Goal: Navigation & Orientation: Find specific page/section

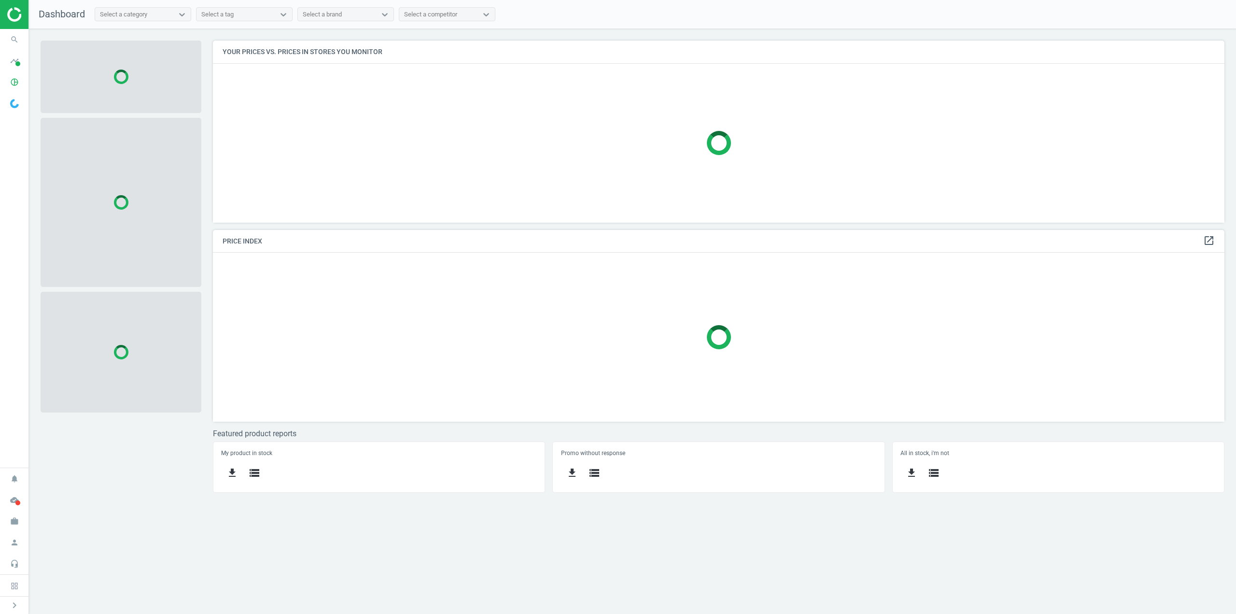
scroll to position [196, 1026]
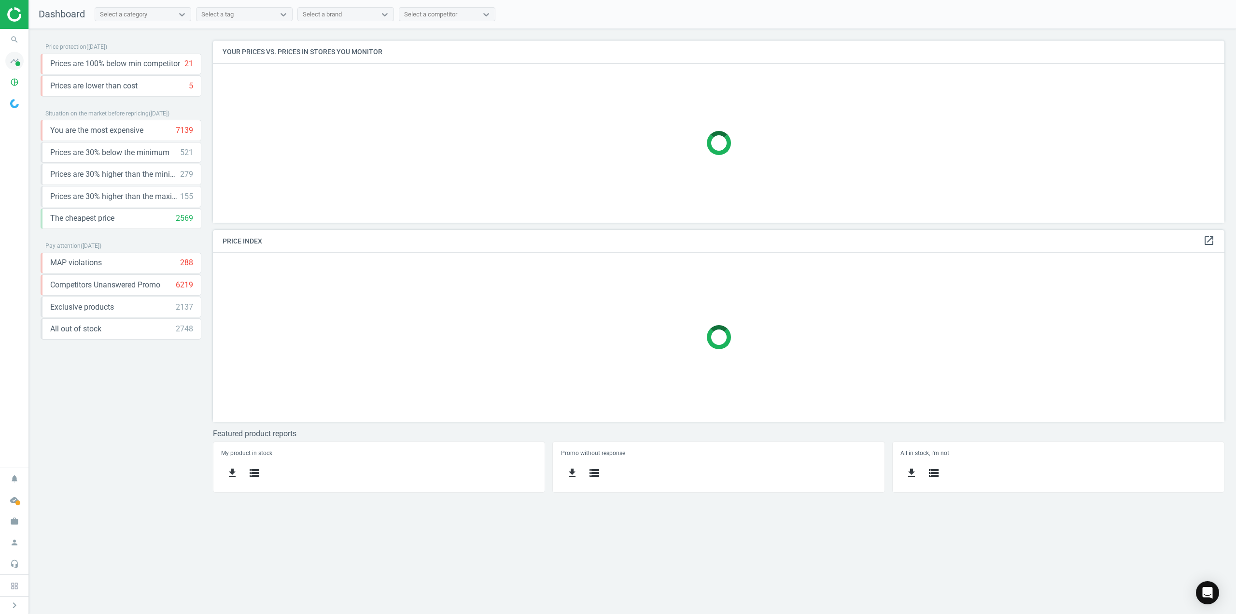
click at [16, 59] on icon "timeline" at bounding box center [14, 61] width 18 height 18
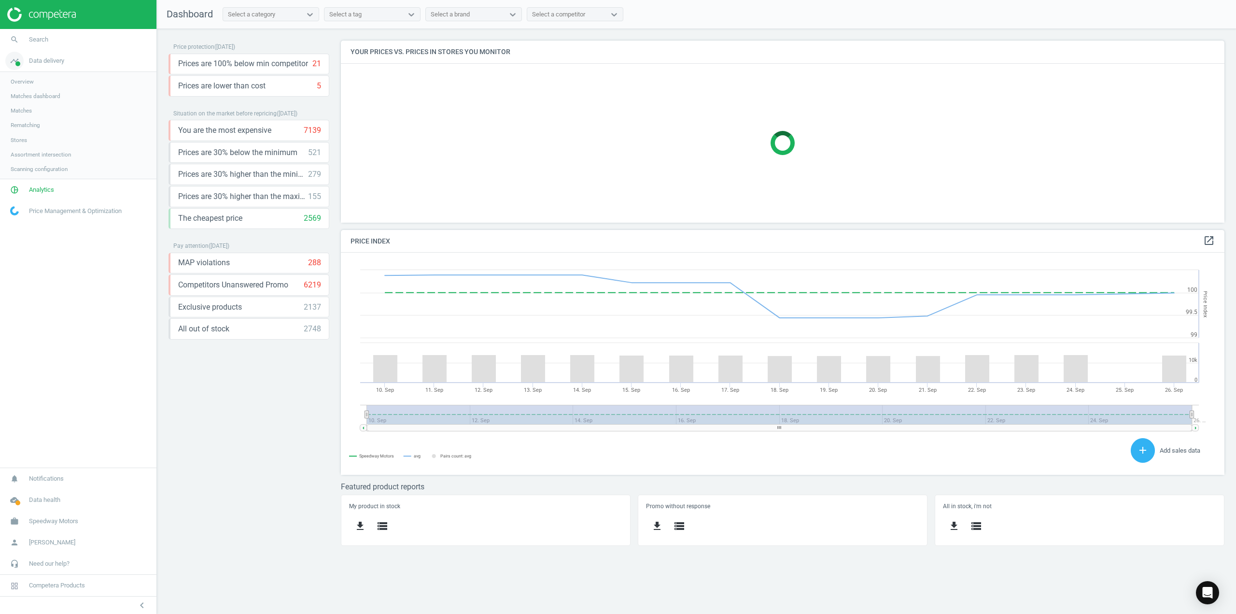
scroll to position [237, 898]
click at [29, 124] on span "Rematching" at bounding box center [25, 125] width 29 height 8
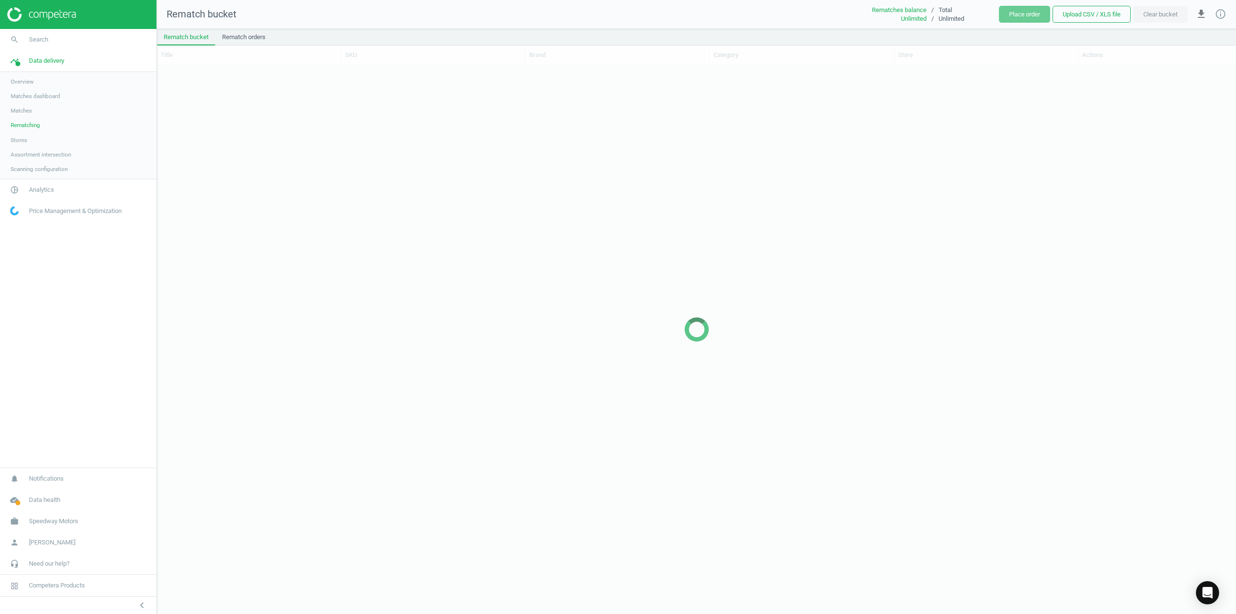
scroll to position [533, 1072]
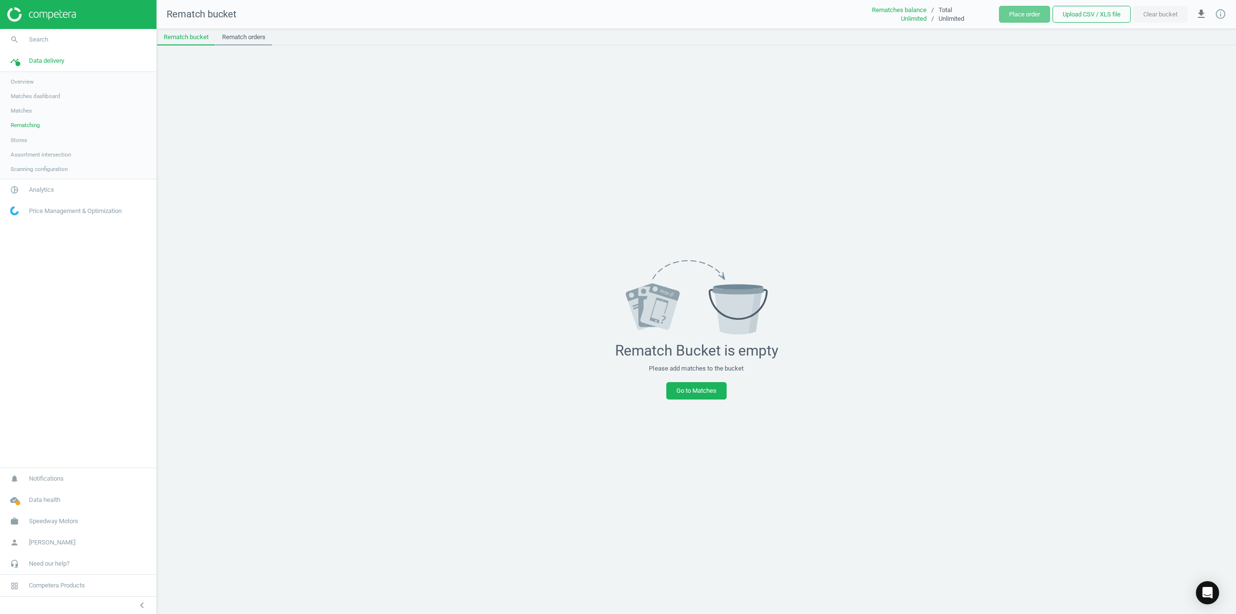
click at [251, 36] on link "Rematch orders" at bounding box center [243, 37] width 57 height 16
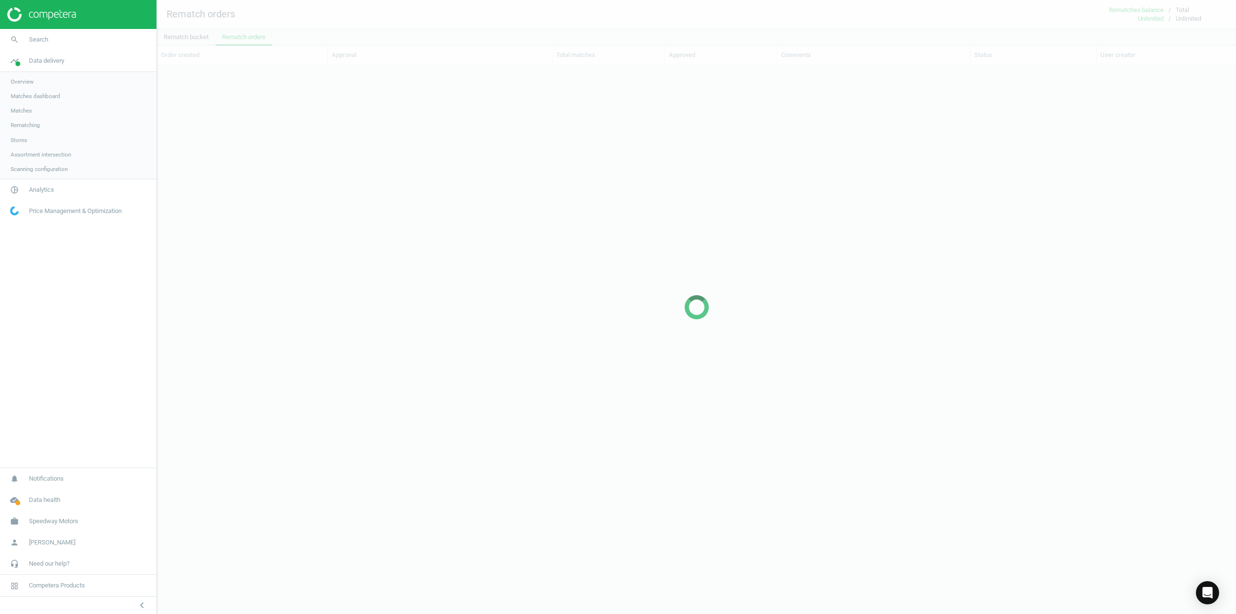
scroll to position [516, 1072]
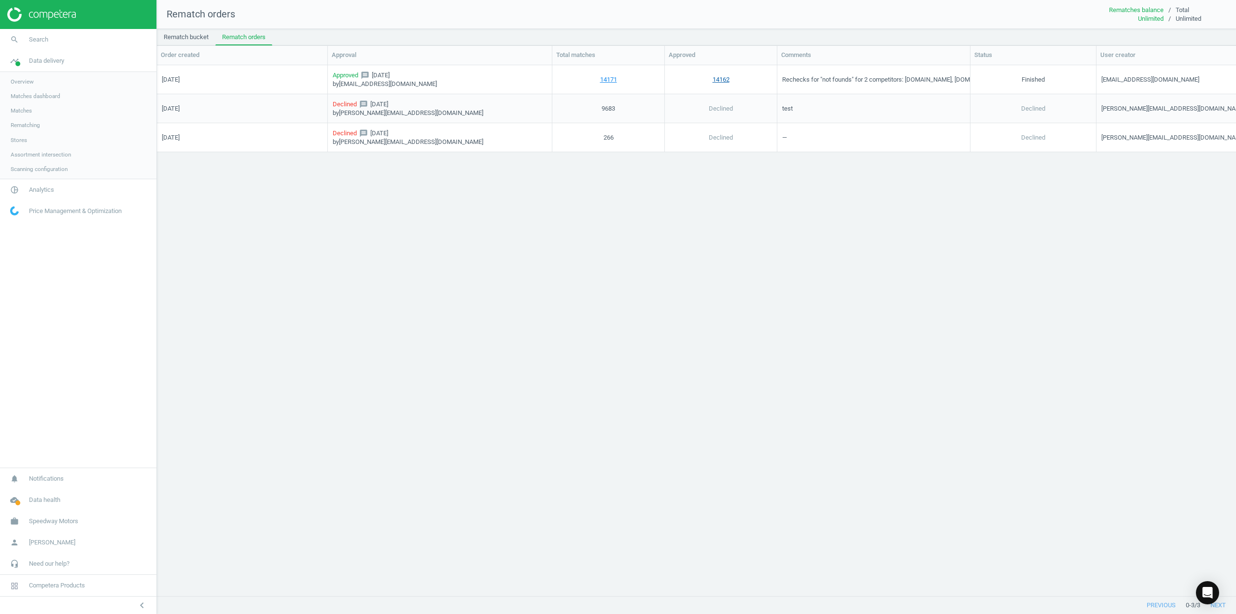
click at [716, 80] on link "14162" at bounding box center [721, 79] width 17 height 9
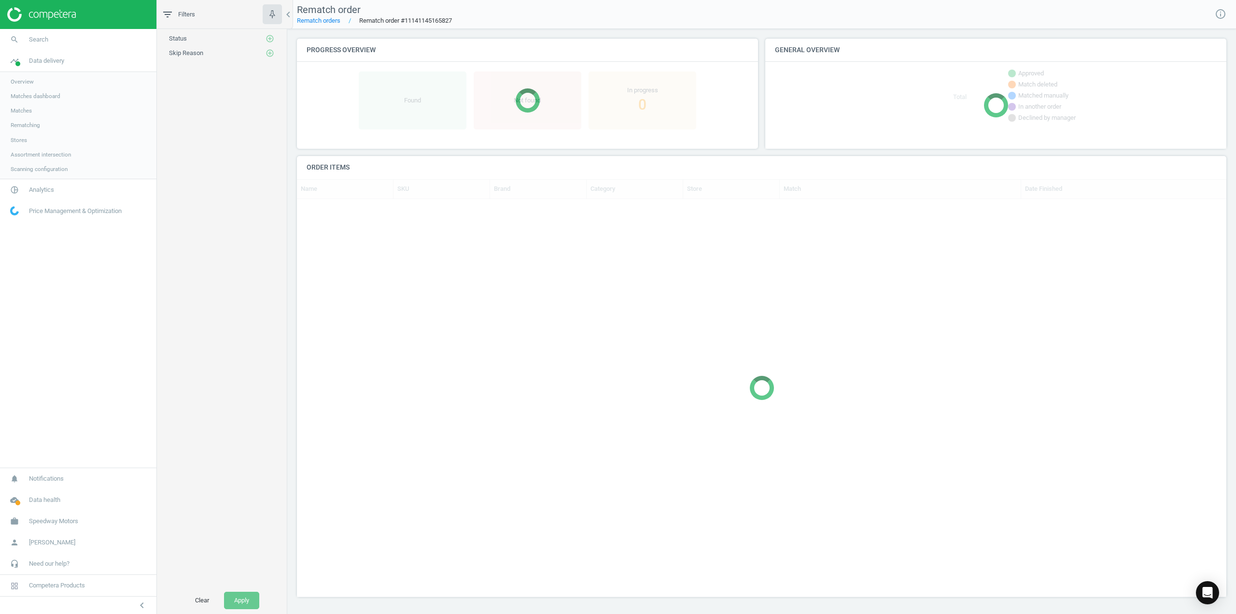
scroll to position [373, 922]
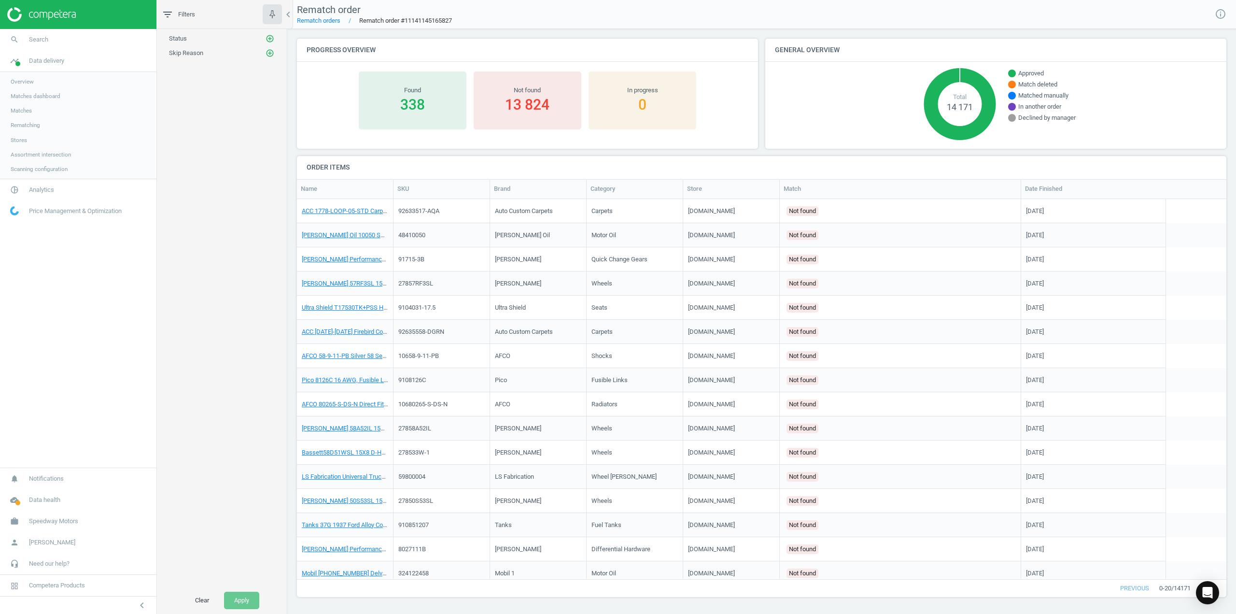
click at [28, 110] on span "Matches" at bounding box center [21, 111] width 21 height 8
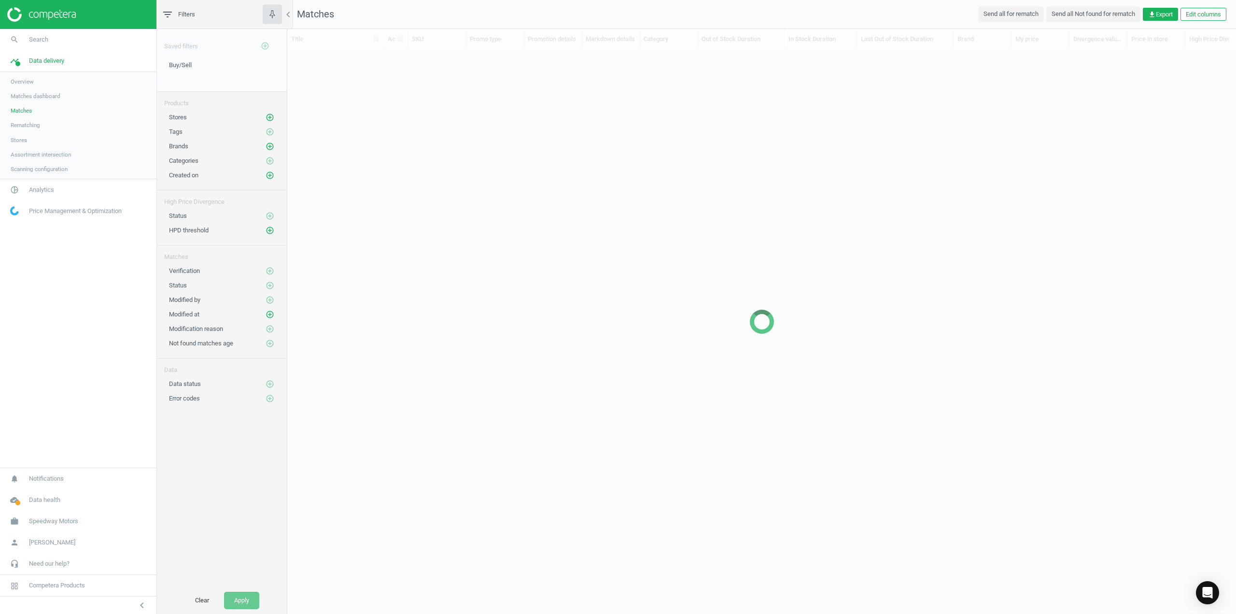
scroll to position [532, 941]
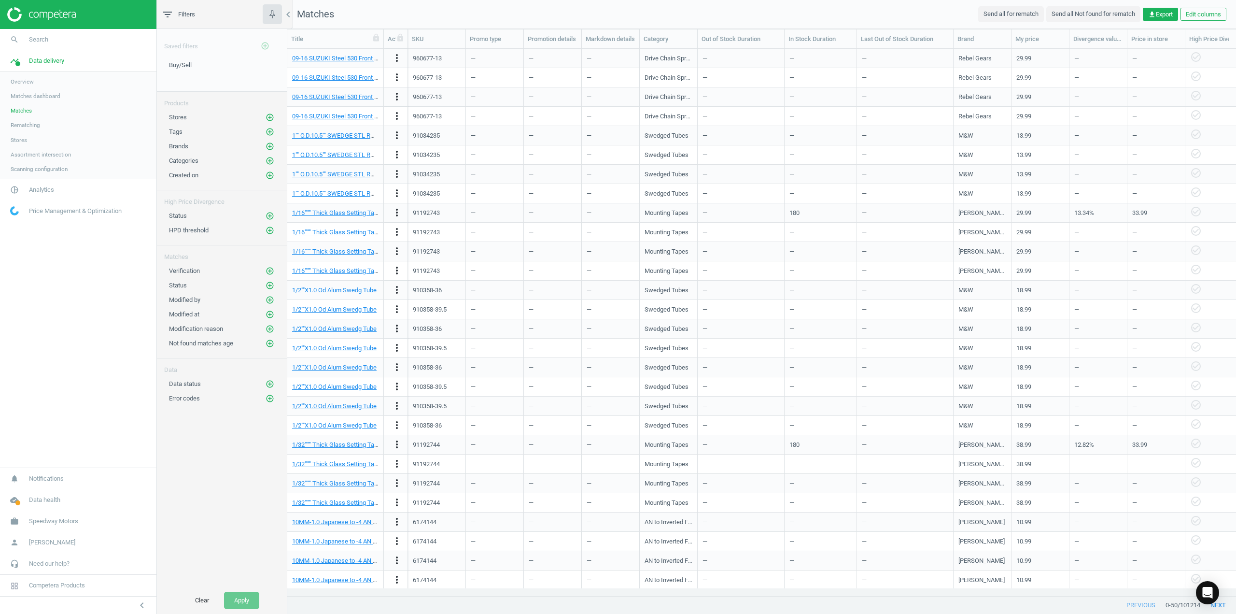
click at [30, 127] on span "Rematching" at bounding box center [25, 125] width 29 height 8
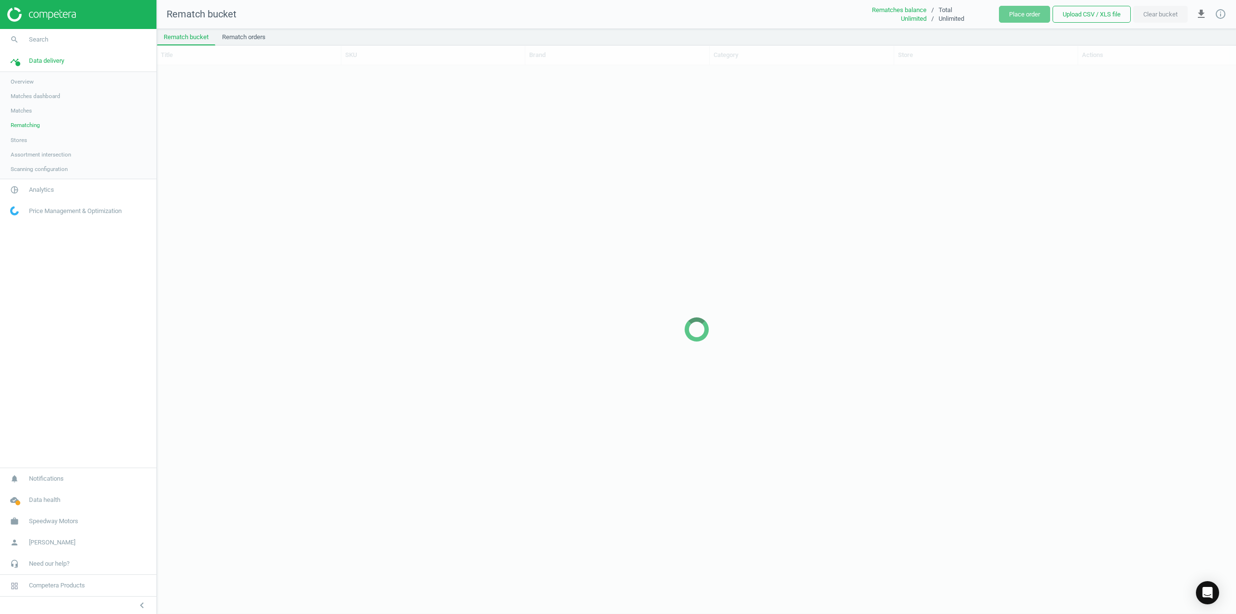
scroll to position [533, 1072]
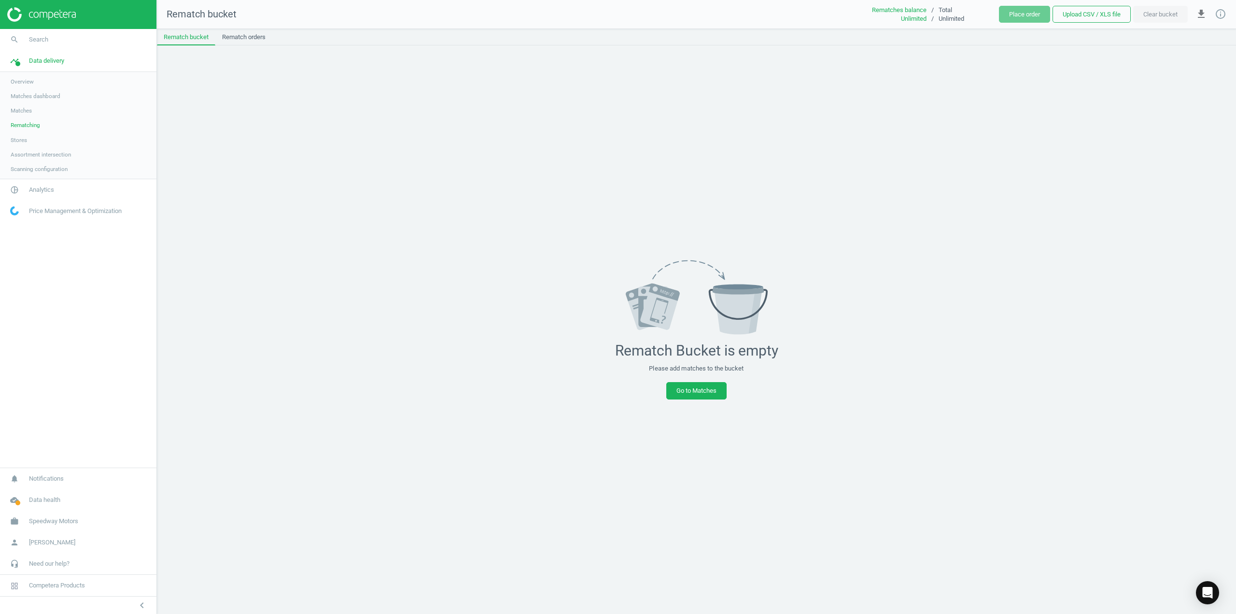
click at [28, 112] on span "Matches" at bounding box center [21, 111] width 21 height 8
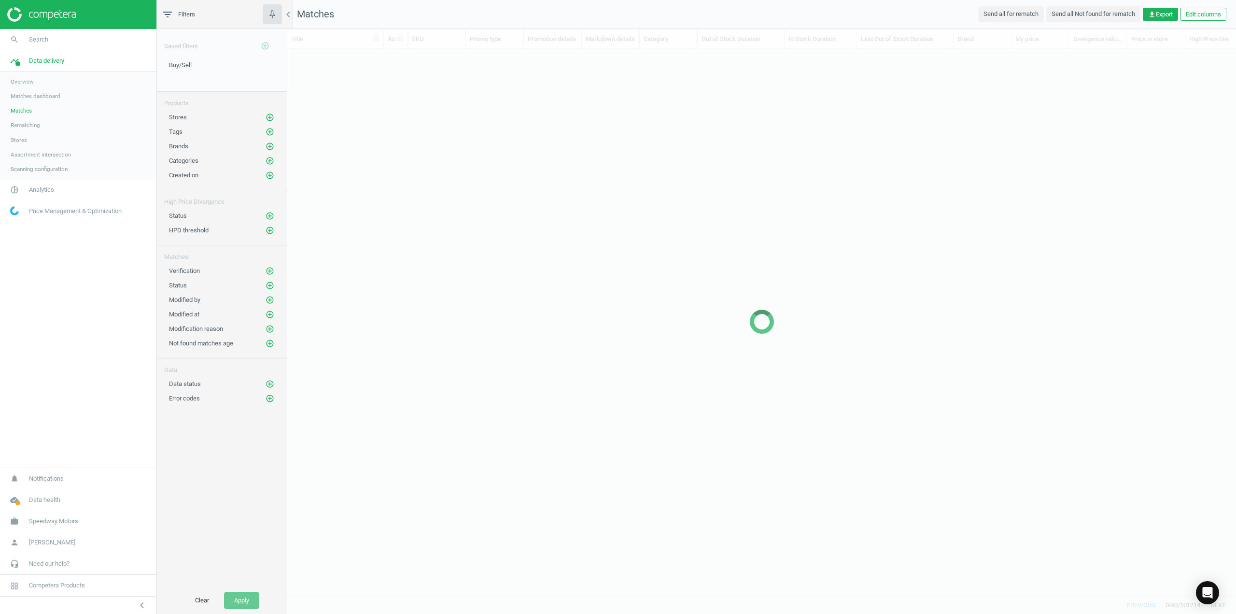
scroll to position [532, 941]
click at [35, 96] on span "Matches dashboard" at bounding box center [36, 96] width 50 height 8
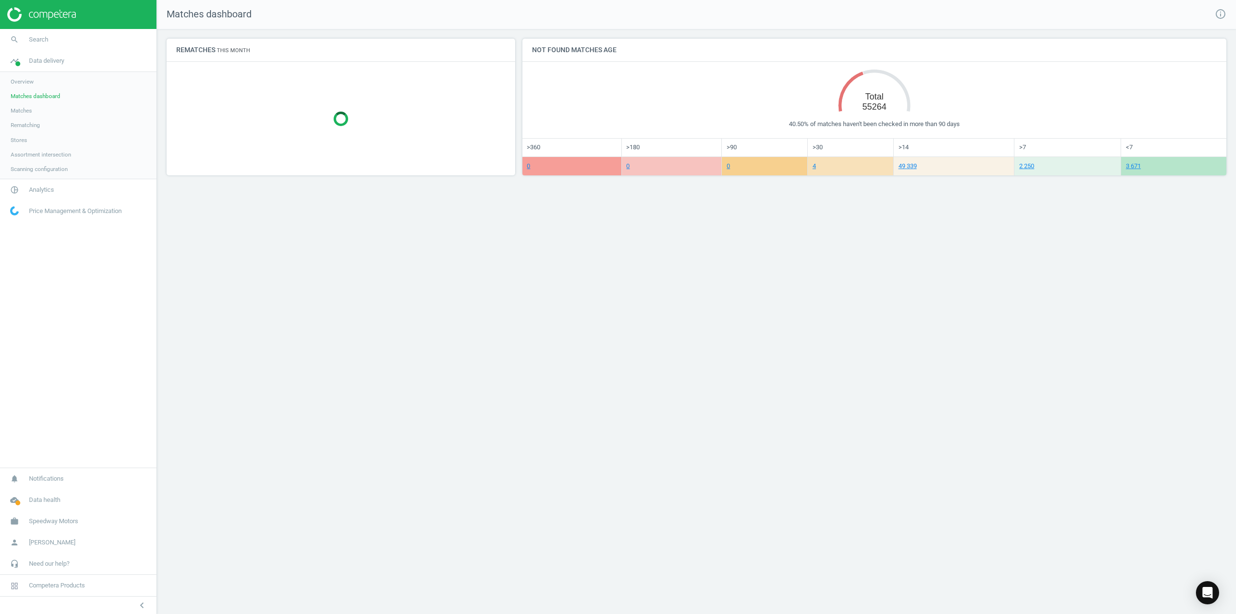
click at [27, 113] on span "Matches" at bounding box center [21, 111] width 21 height 8
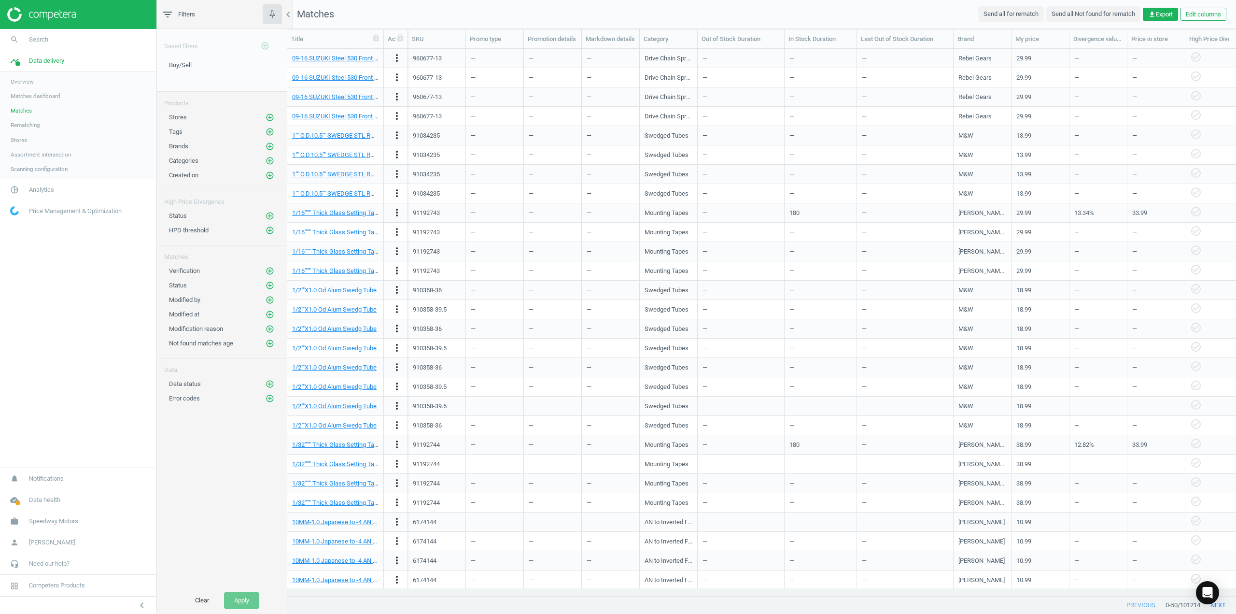
click at [28, 127] on span "Rematching" at bounding box center [25, 125] width 29 height 8
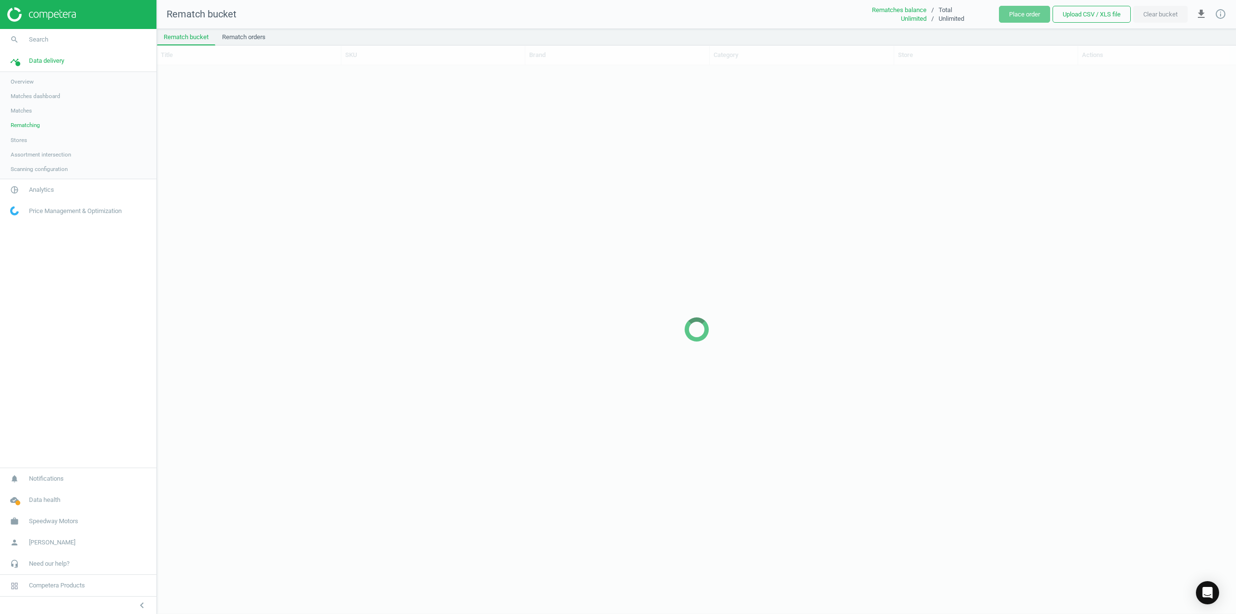
scroll to position [533, 1072]
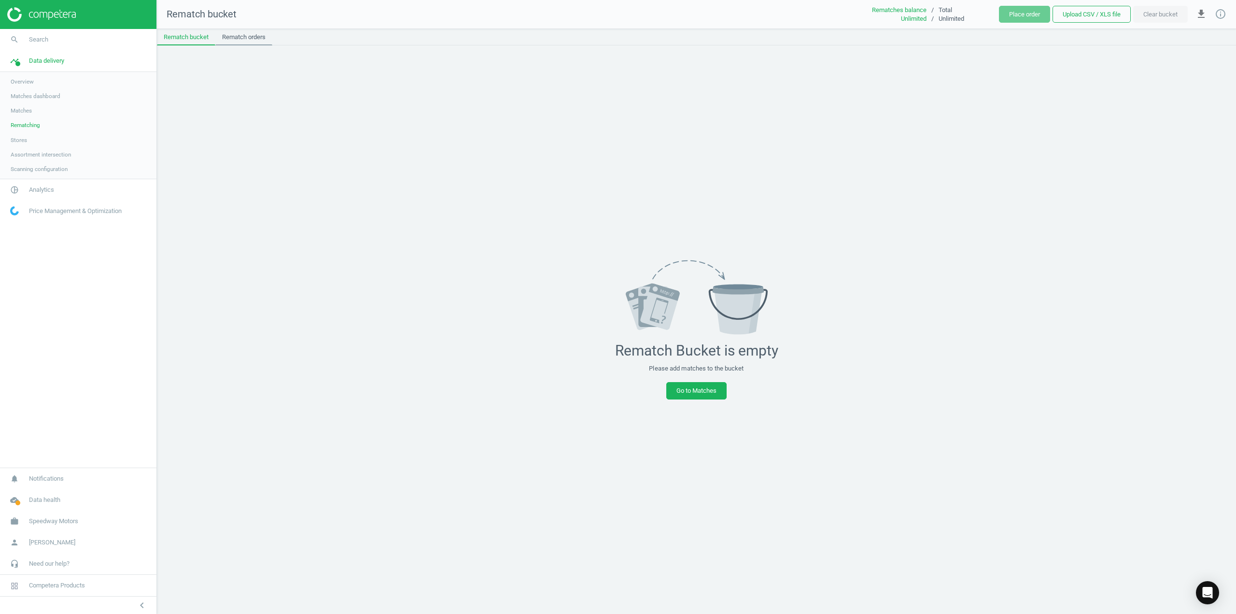
click at [248, 39] on link "Rematch orders" at bounding box center [243, 37] width 57 height 16
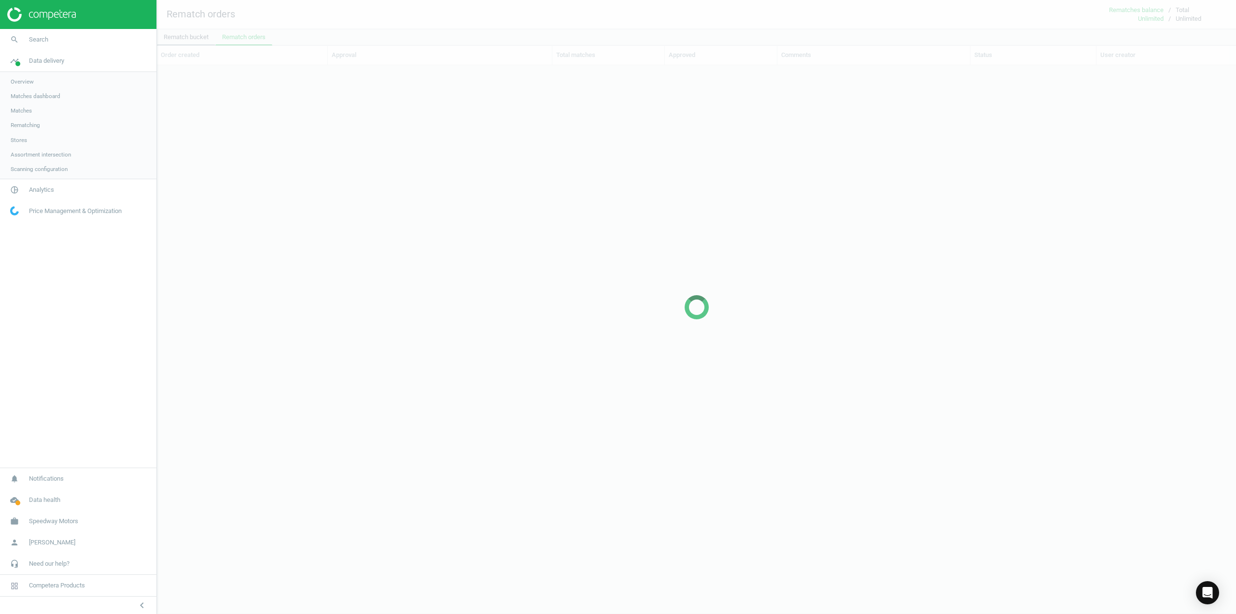
scroll to position [516, 1072]
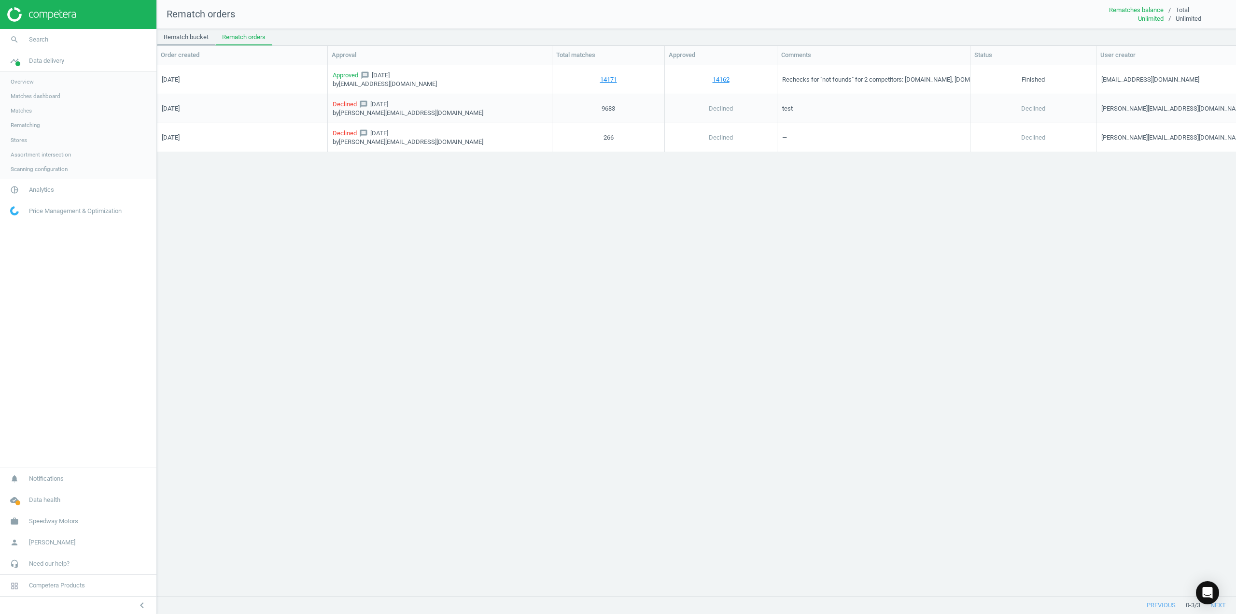
click at [189, 43] on link "Rematch bucket" at bounding box center [186, 37] width 58 height 16
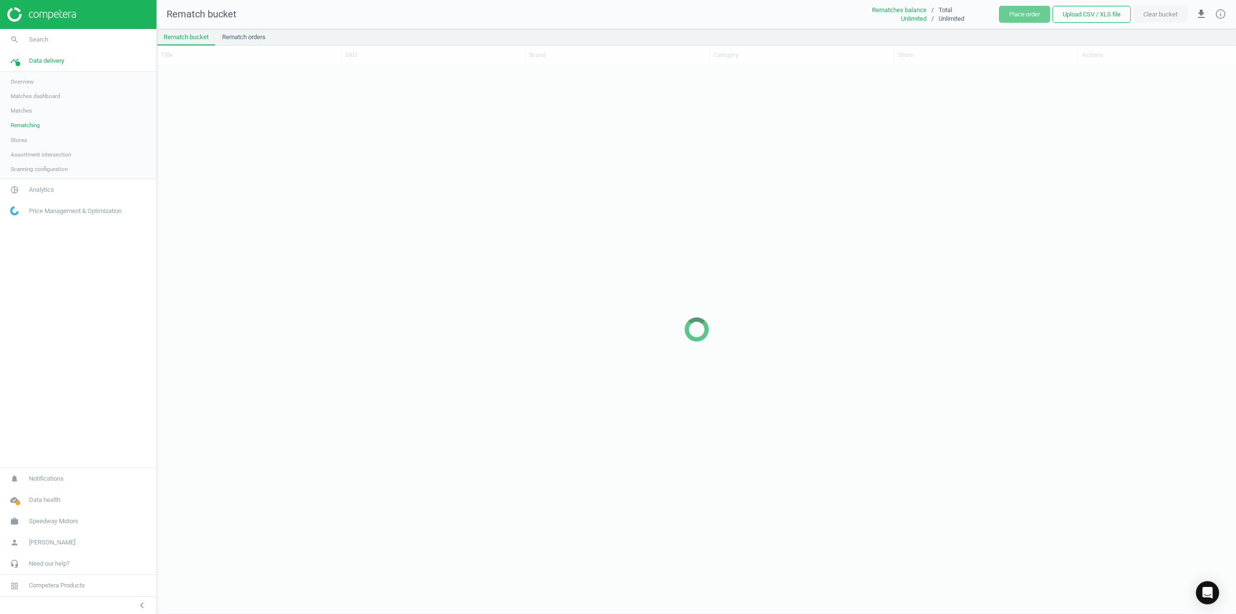
scroll to position [533, 1072]
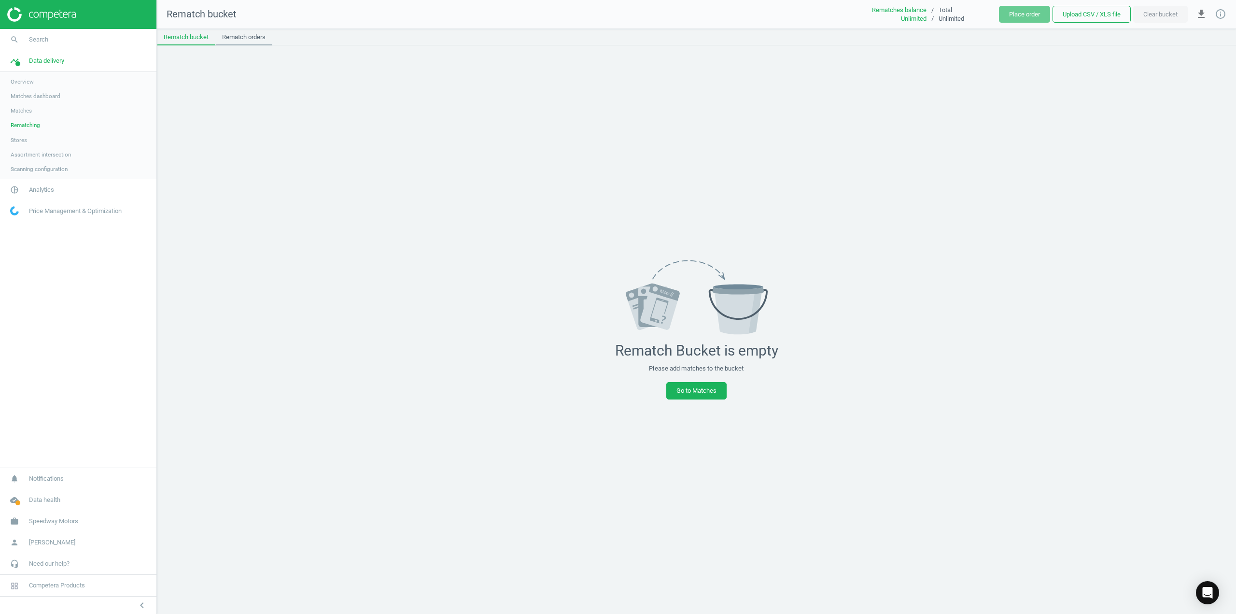
click at [238, 33] on link "Rematch orders" at bounding box center [243, 37] width 57 height 16
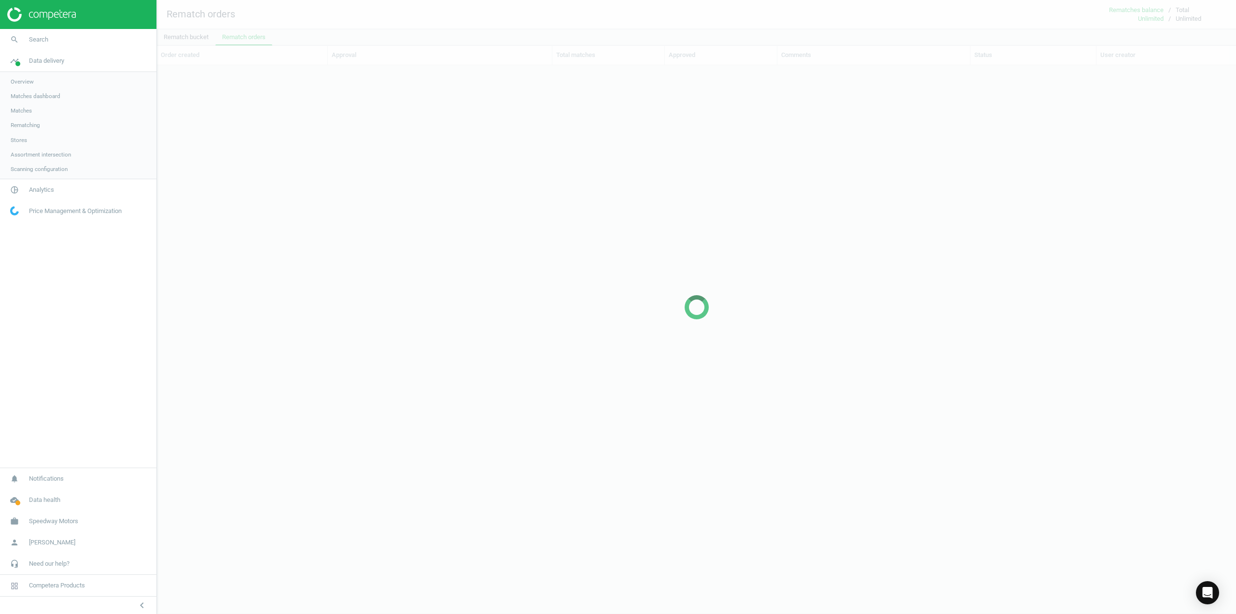
scroll to position [516, 1072]
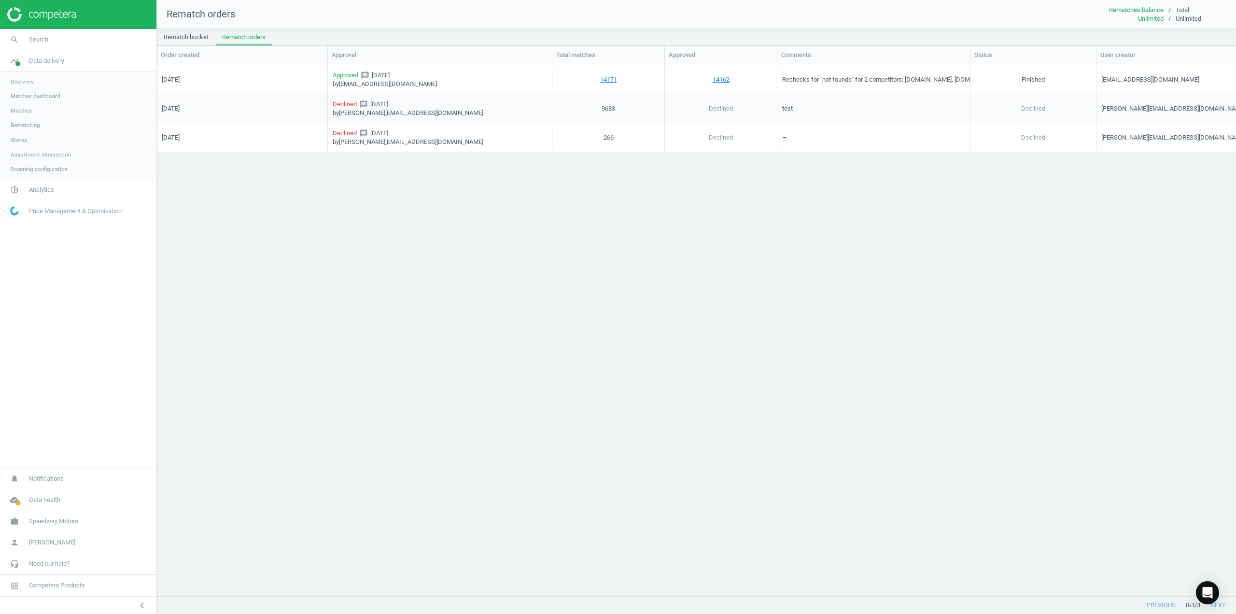
click at [23, 109] on span "Matches" at bounding box center [21, 111] width 21 height 8
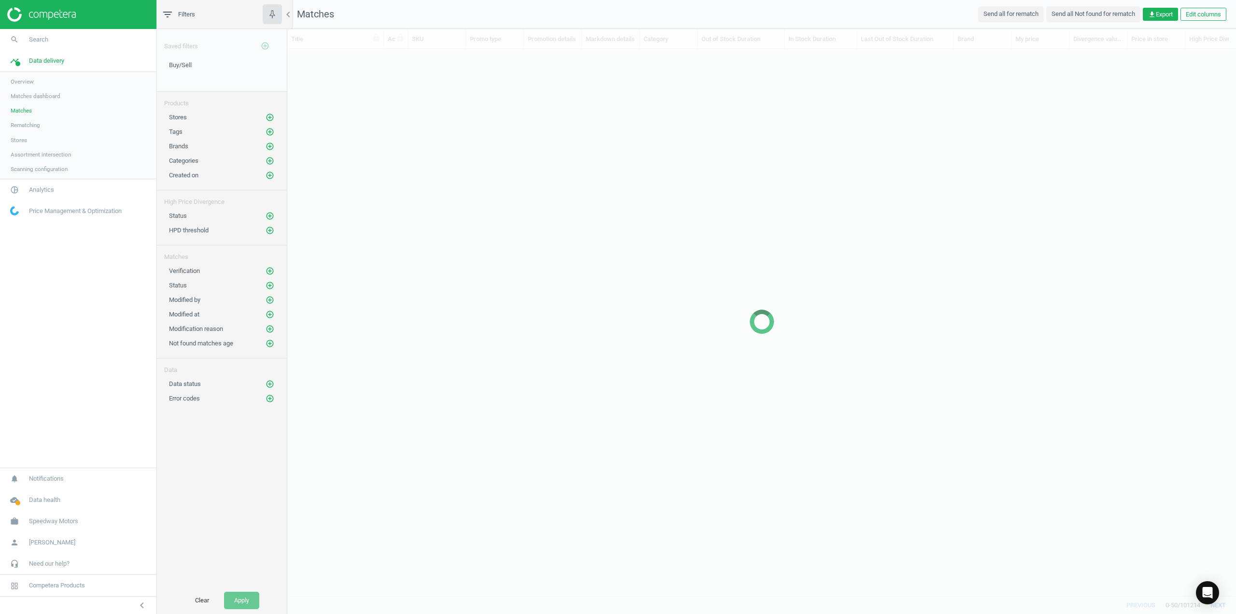
scroll to position [532, 941]
click at [27, 131] on link "Rematching" at bounding box center [78, 125] width 156 height 14
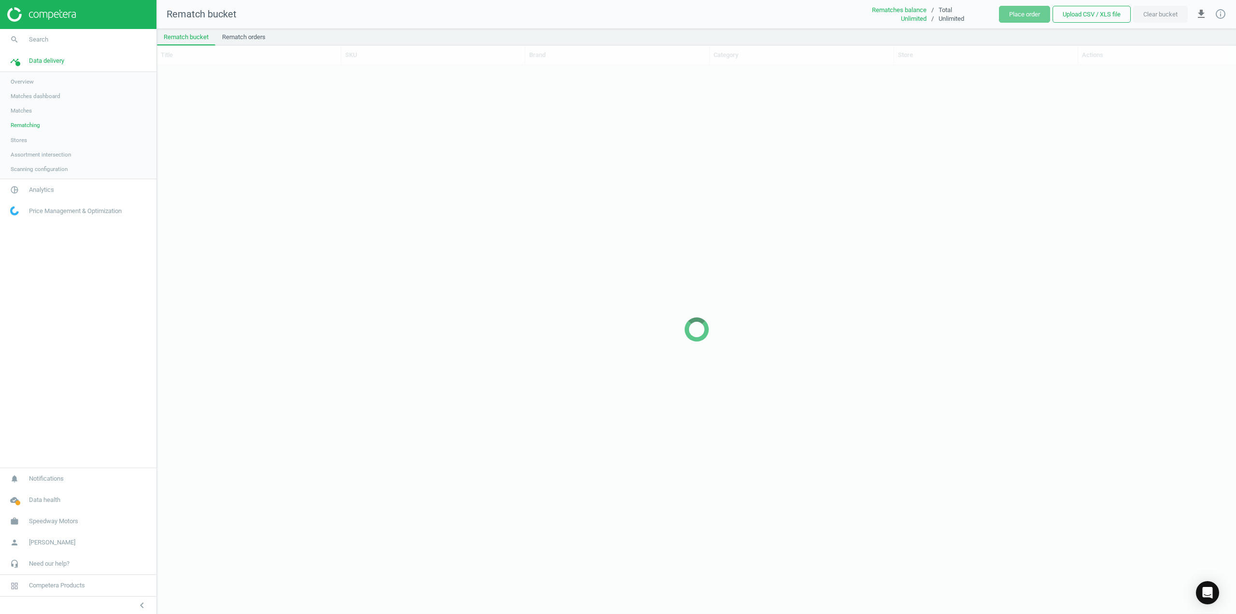
scroll to position [533, 1072]
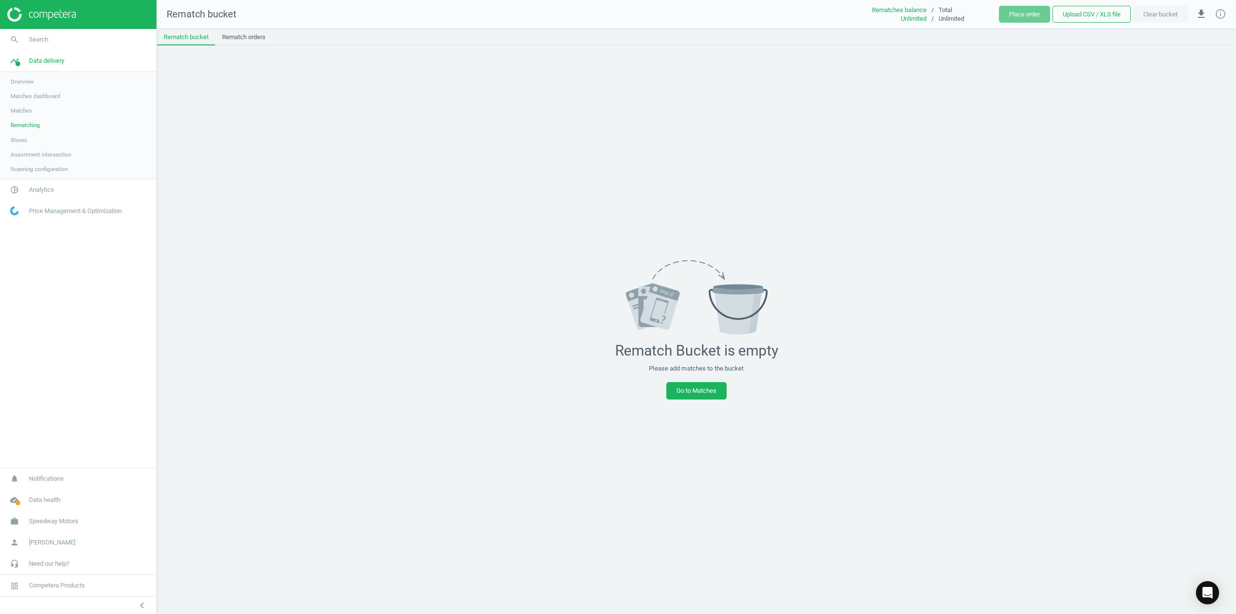
click at [24, 142] on span "Stores" at bounding box center [19, 140] width 16 height 8
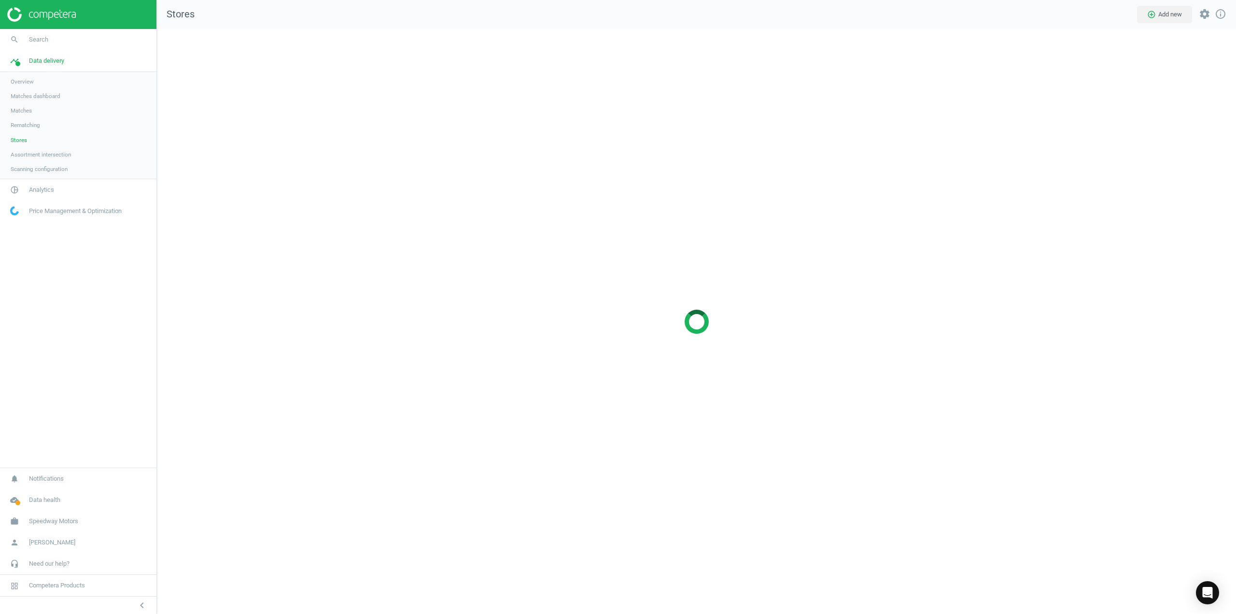
scroll to position [600, 1094]
click at [20, 127] on span "Rematching" at bounding box center [25, 125] width 29 height 8
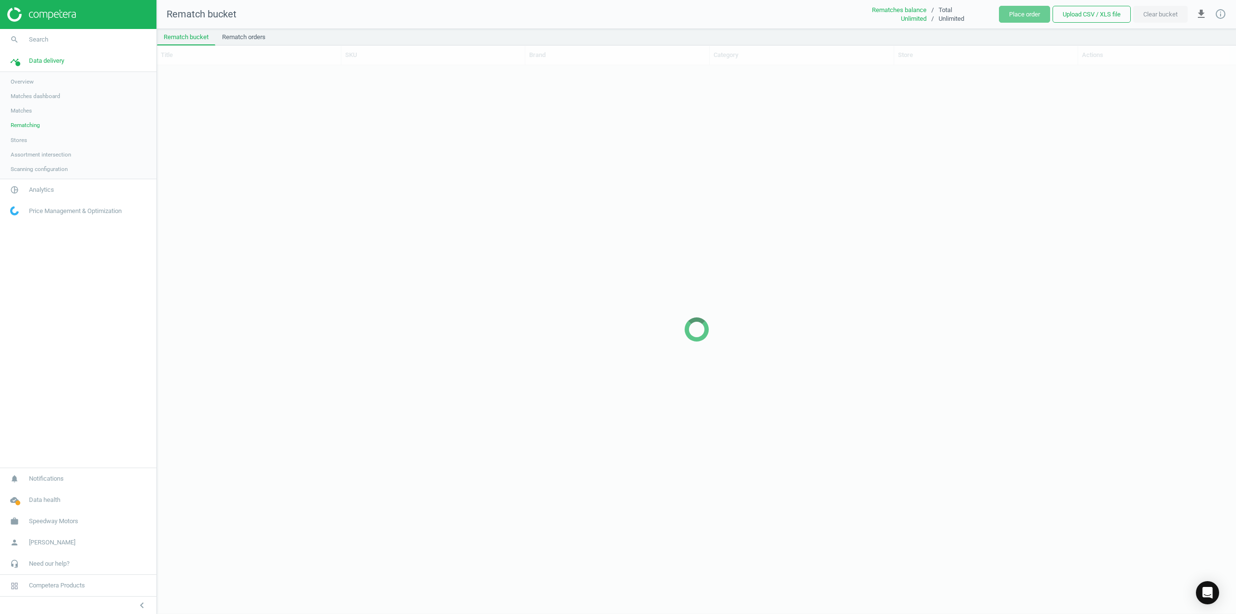
scroll to position [533, 1072]
